Goal: Navigation & Orientation: Find specific page/section

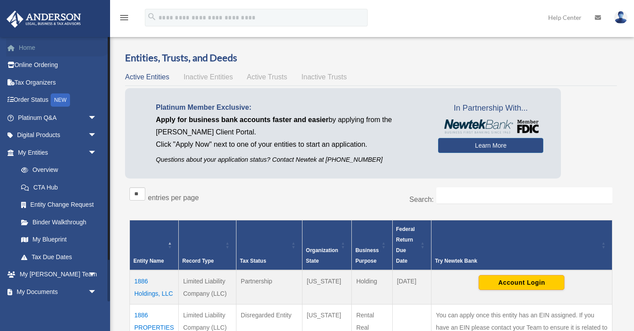
click at [19, 47] on link "Home" at bounding box center [58, 48] width 104 height 18
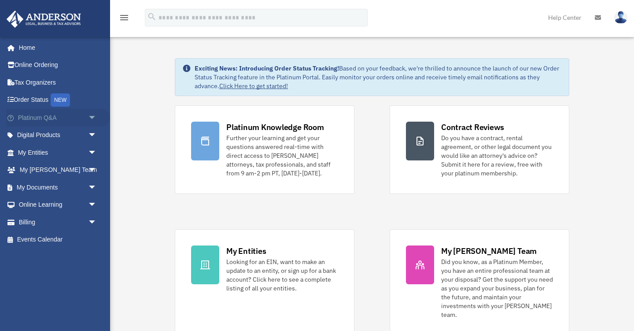
click at [27, 116] on link "Platinum Q&A arrow_drop_down" at bounding box center [58, 118] width 104 height 18
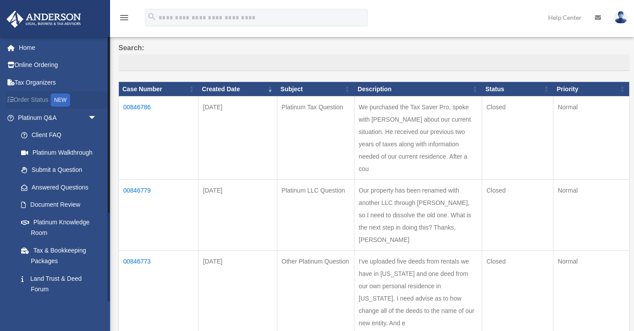
click at [15, 99] on link "Order Status NEW" at bounding box center [58, 100] width 104 height 18
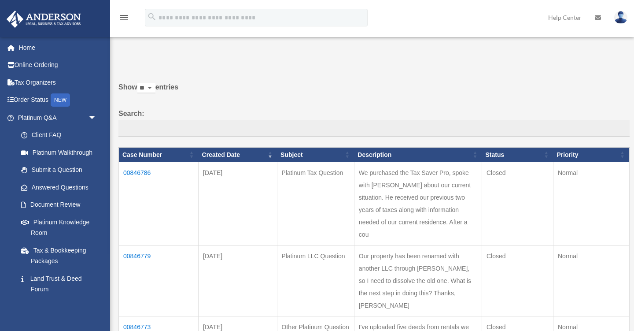
scroll to position [66, 0]
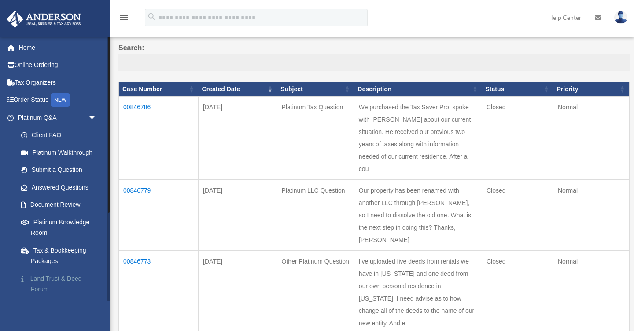
click at [32, 275] on link "Land Trust & Deed Forum" at bounding box center [61, 284] width 98 height 28
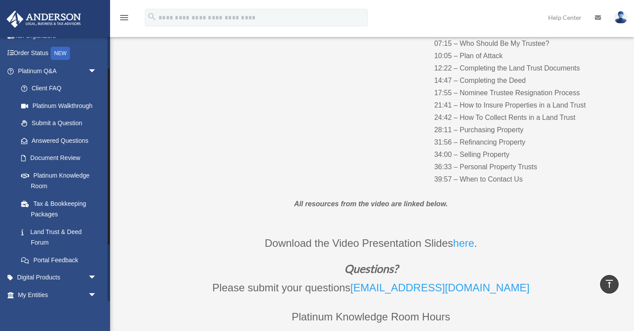
scroll to position [44, 0]
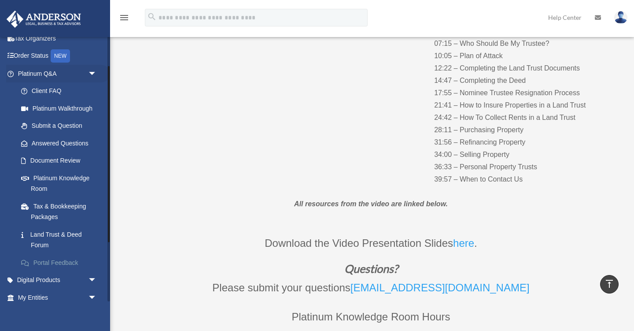
click at [47, 262] on link "Portal Feedback" at bounding box center [61, 263] width 98 height 18
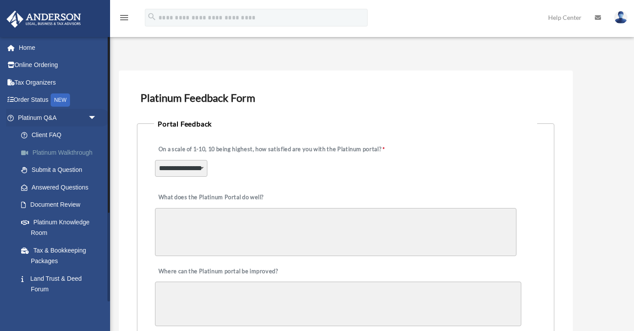
click at [66, 154] on link "Platinum Walkthrough" at bounding box center [61, 153] width 98 height 18
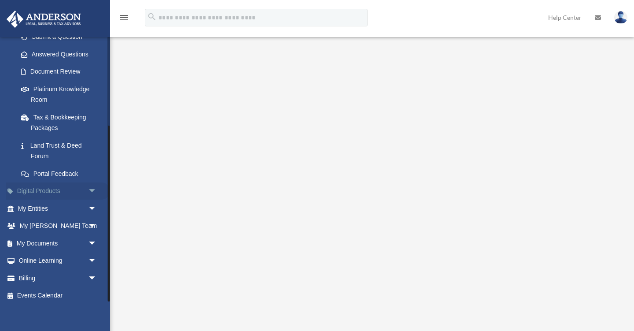
scroll to position [133, 0]
click at [32, 204] on link "My Entities arrow_drop_down" at bounding box center [58, 209] width 104 height 18
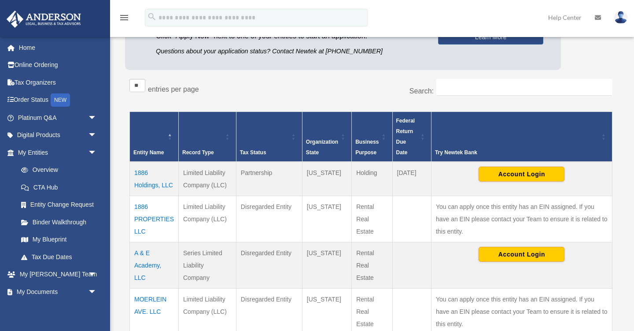
scroll to position [109, 0]
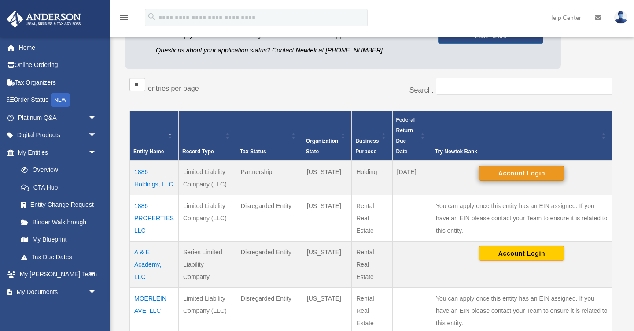
click at [521, 174] on button "Account Login" at bounding box center [522, 173] width 86 height 15
